Goal: Task Accomplishment & Management: Complete application form

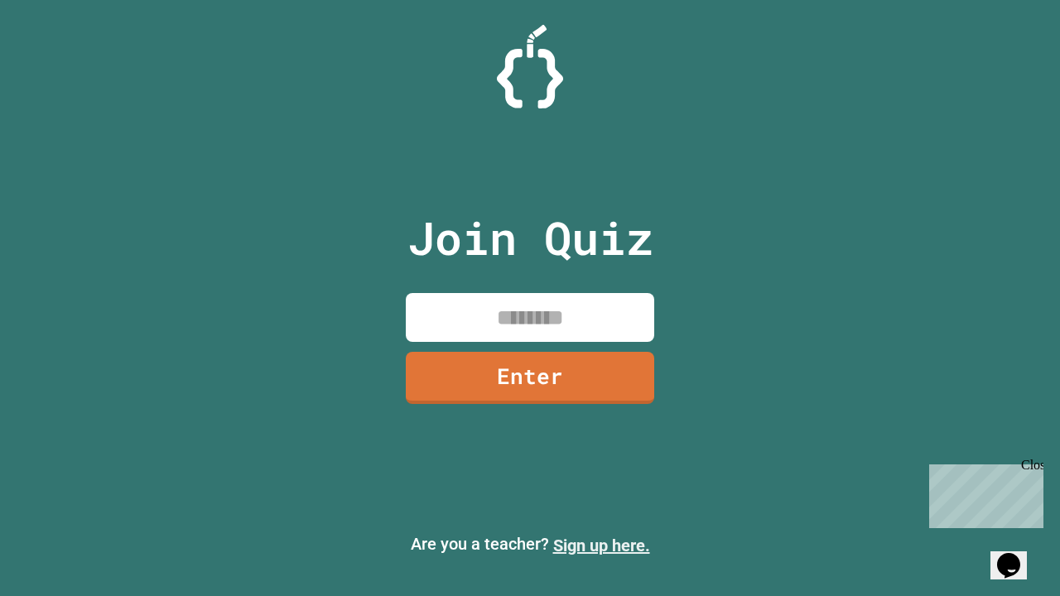
click at [601, 546] on link "Sign up here." at bounding box center [601, 546] width 97 height 20
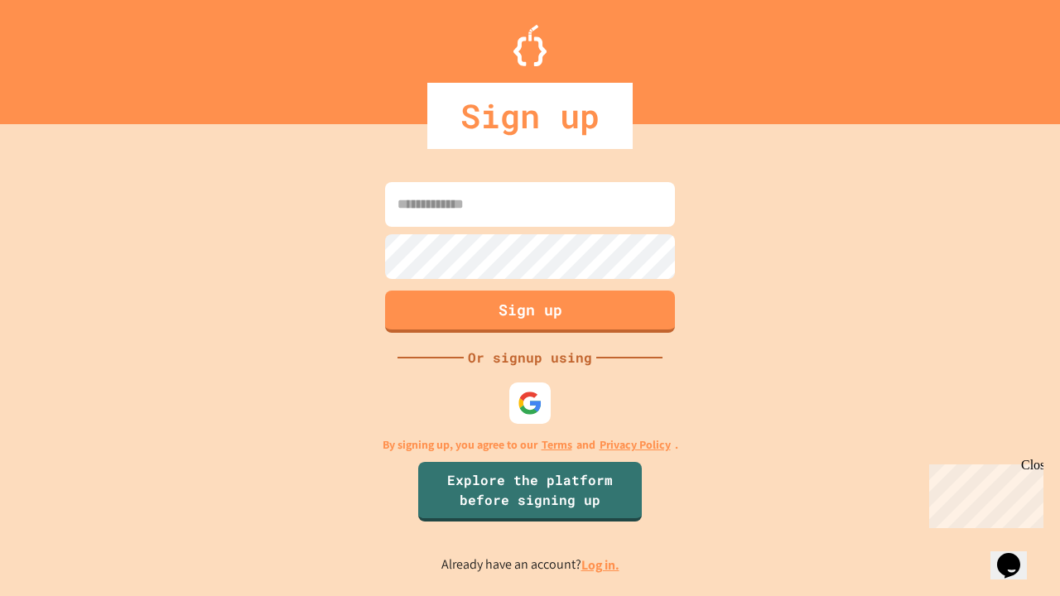
click at [601, 565] on link "Log in." at bounding box center [600, 564] width 38 height 17
